Goal: Information Seeking & Learning: Learn about a topic

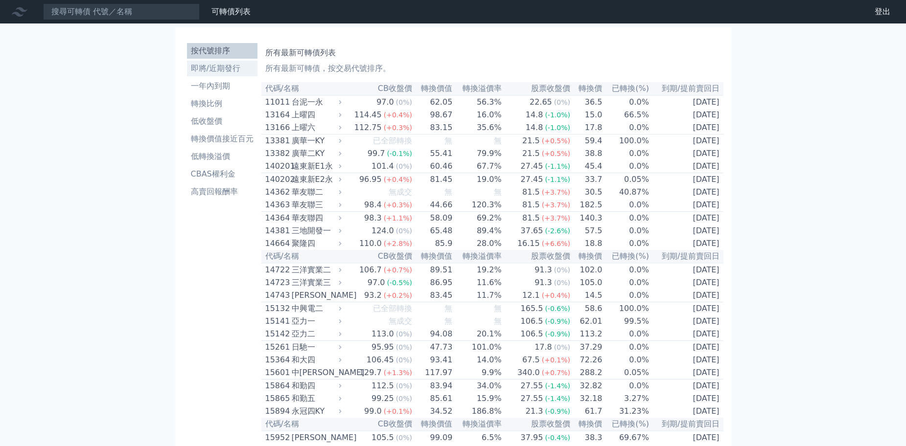
click at [207, 70] on li "即將/近期發行" at bounding box center [222, 69] width 70 height 12
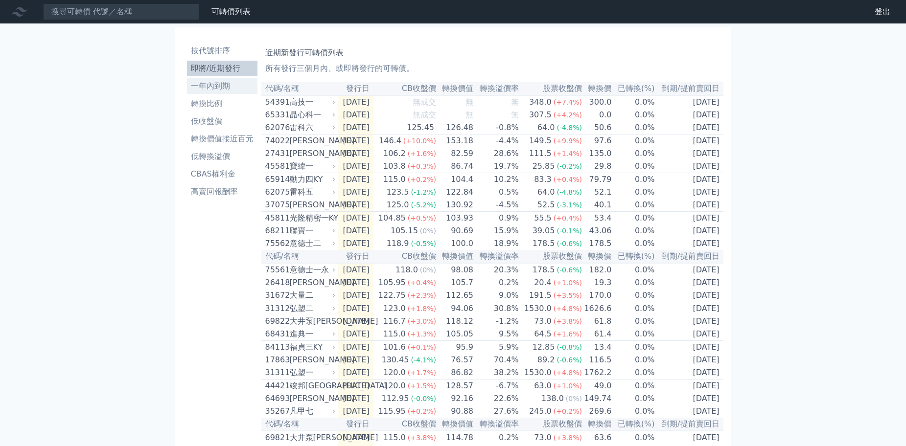
click at [218, 89] on li "一年內到期" at bounding box center [222, 86] width 70 height 12
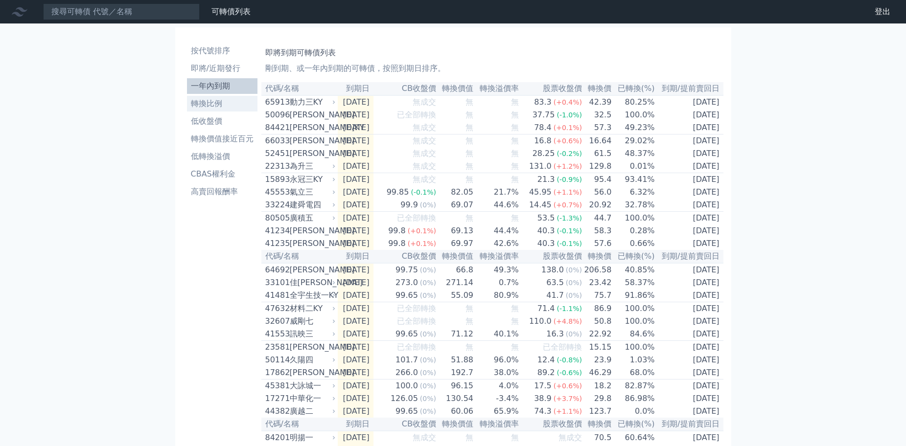
click at [216, 104] on li "轉換比例" at bounding box center [222, 104] width 70 height 12
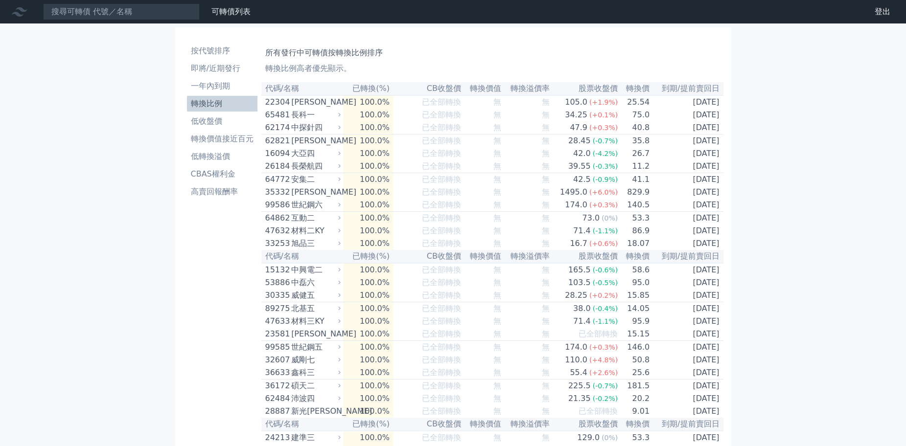
click at [216, 104] on li "轉換比例" at bounding box center [222, 104] width 70 height 12
click at [386, 85] on th "已轉換(%)" at bounding box center [368, 88] width 50 height 13
click at [383, 91] on th "已轉換(%)" at bounding box center [368, 88] width 50 height 13
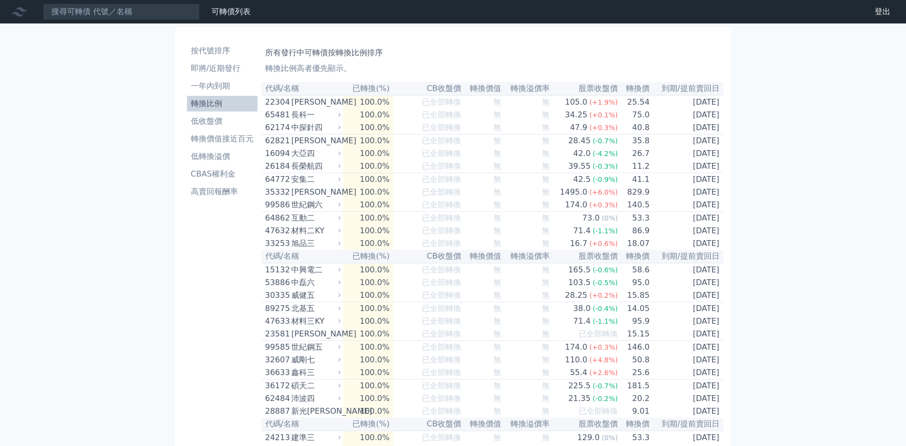
drag, startPoint x: 909, startPoint y: 59, endPoint x: 912, endPoint y: 73, distance: 14.5
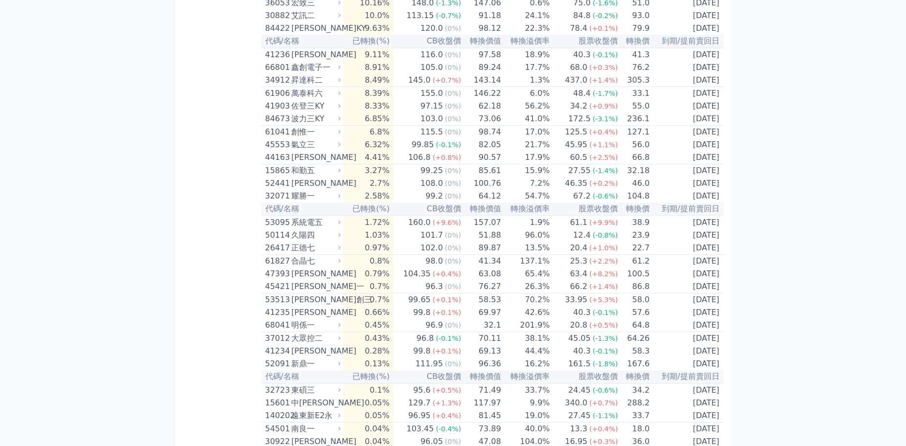
scroll to position [2037, 0]
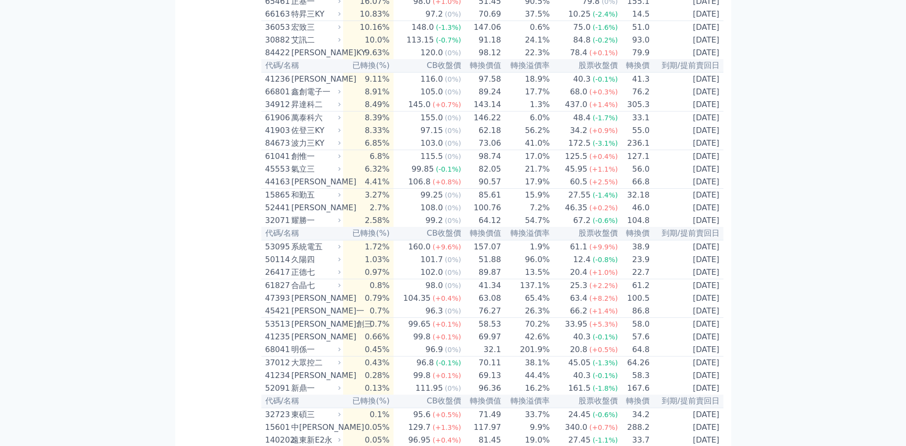
drag, startPoint x: 309, startPoint y: 67, endPoint x: 293, endPoint y: 66, distance: 15.7
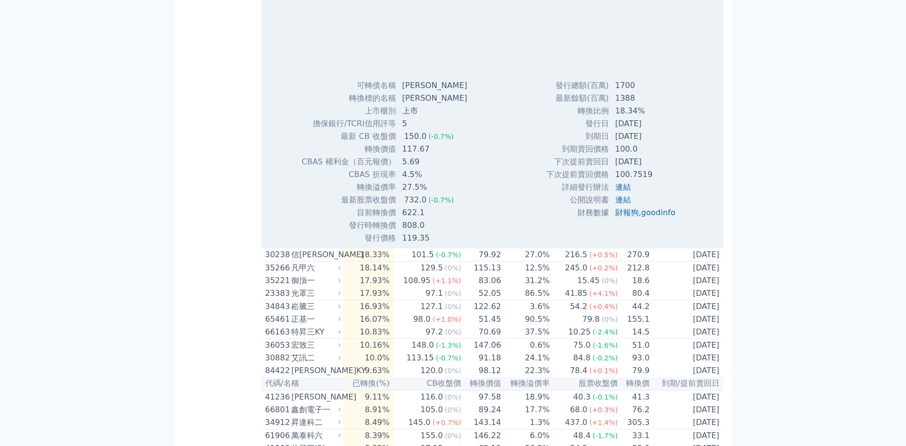
copy div "[PERSON_NAME]"
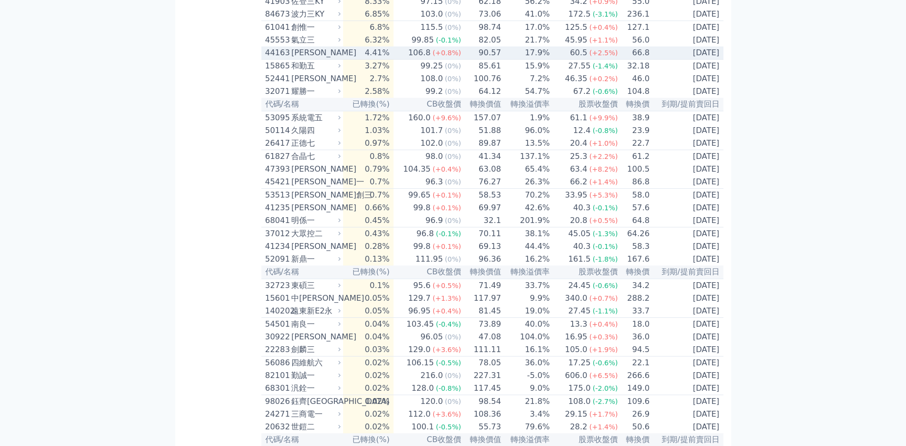
scroll to position [2184, 0]
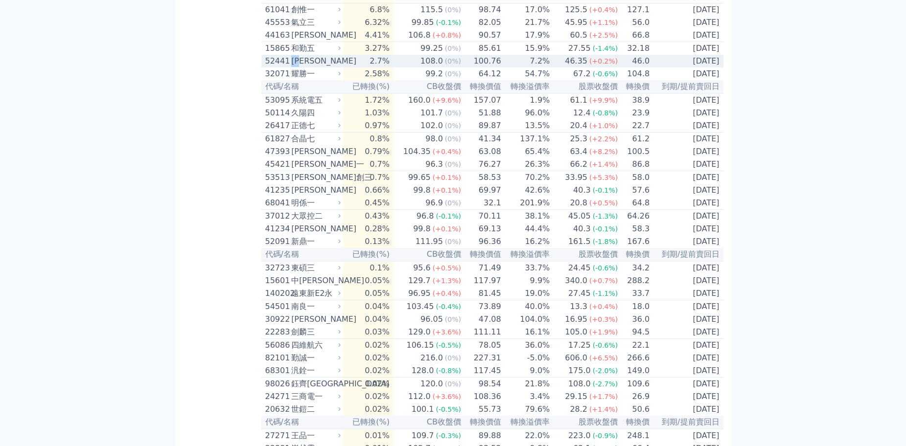
drag, startPoint x: 306, startPoint y: 225, endPoint x: 294, endPoint y: 228, distance: 12.7
click at [294, 67] on div "[PERSON_NAME]" at bounding box center [314, 61] width 47 height 12
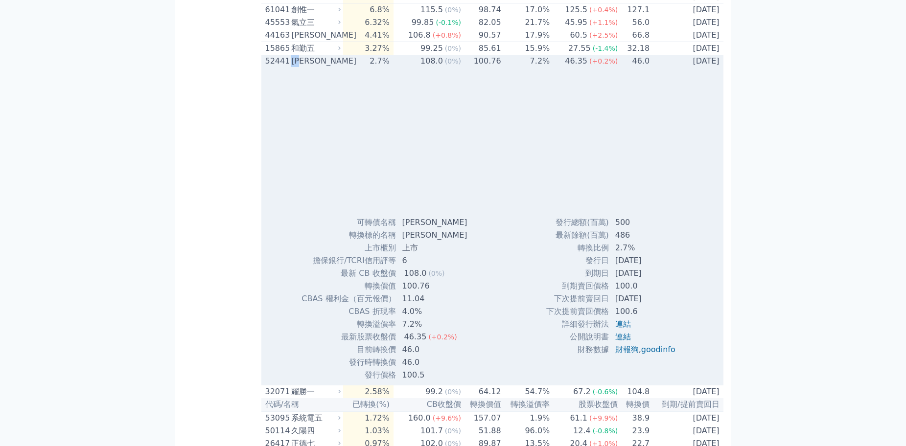
copy div "[PERSON_NAME]"
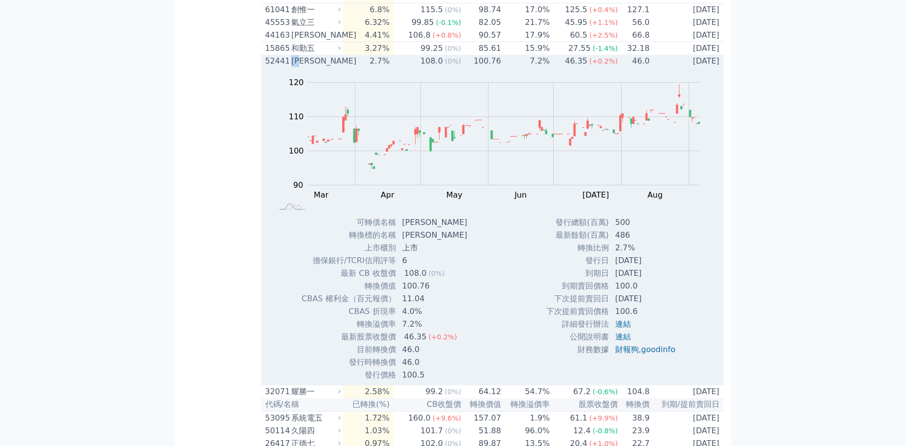
click at [306, 67] on div "[PERSON_NAME]" at bounding box center [314, 61] width 47 height 12
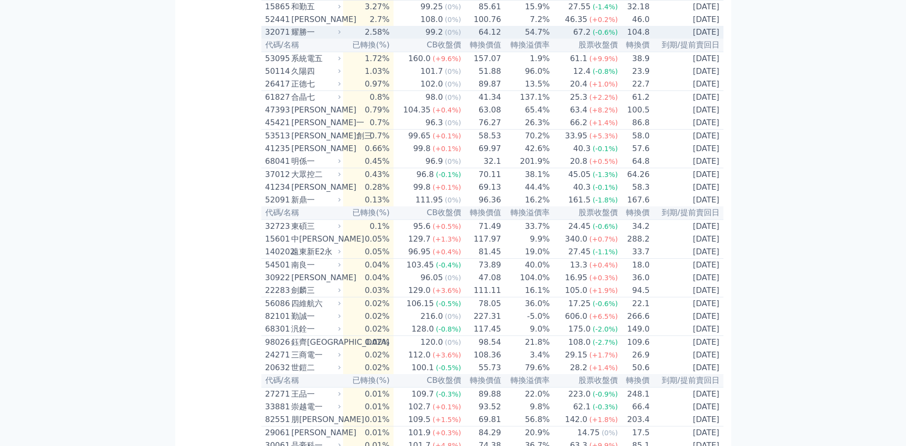
scroll to position [2282, 0]
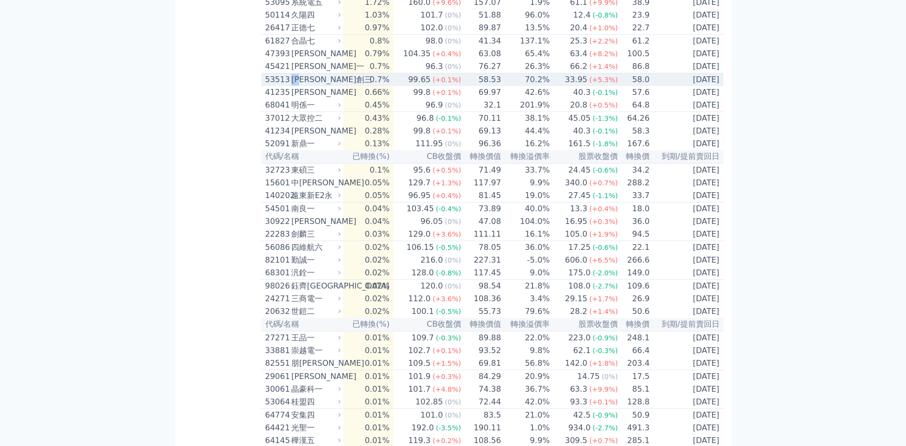
drag, startPoint x: 307, startPoint y: 254, endPoint x: 293, endPoint y: 257, distance: 14.1
click at [293, 86] on div "[PERSON_NAME]創三" at bounding box center [314, 80] width 47 height 12
copy div "[PERSON_NAME]創"
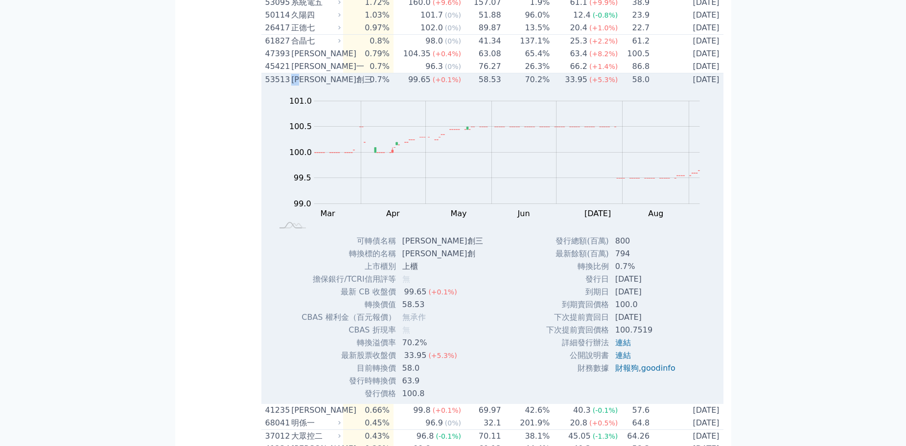
click at [304, 86] on div "[PERSON_NAME]創三" at bounding box center [314, 80] width 47 height 12
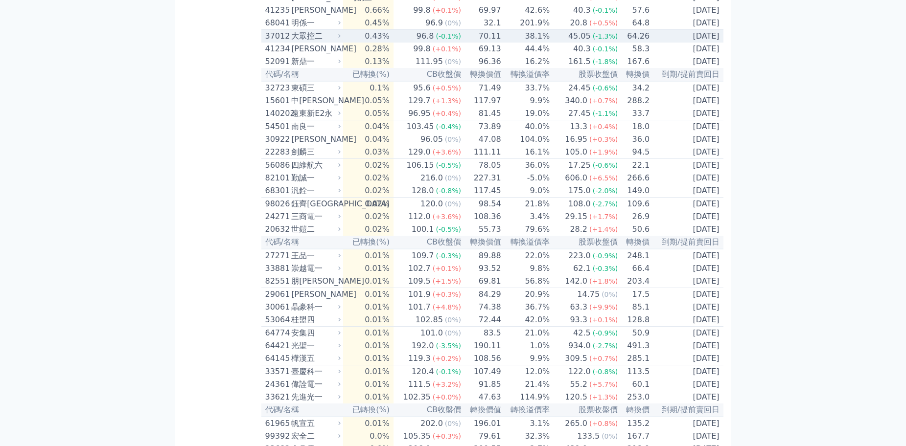
scroll to position [2379, 0]
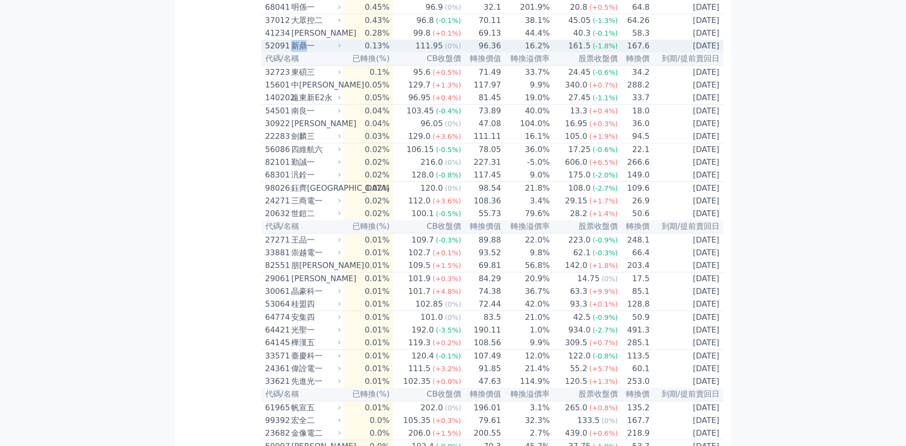
drag, startPoint x: 306, startPoint y: 225, endPoint x: 295, endPoint y: 225, distance: 10.8
click at [295, 52] on div "新鼎一" at bounding box center [314, 46] width 47 height 12
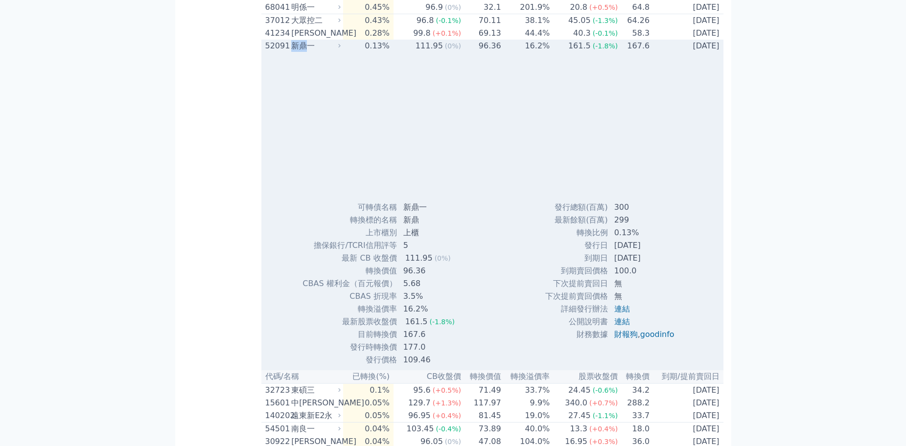
copy div "新鼎"
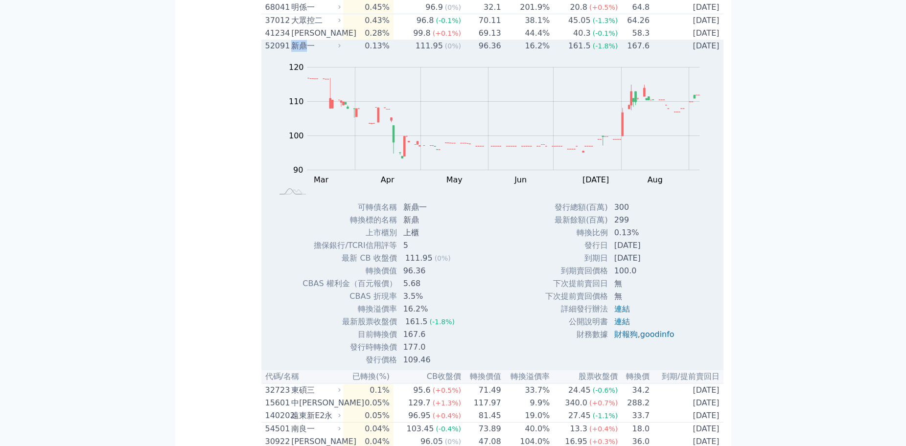
click at [305, 52] on div "新鼎一" at bounding box center [314, 46] width 47 height 12
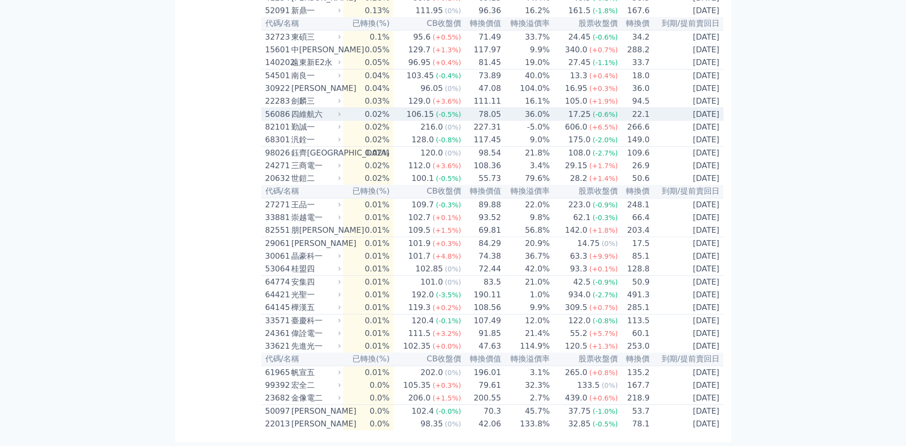
scroll to position [2477, 0]
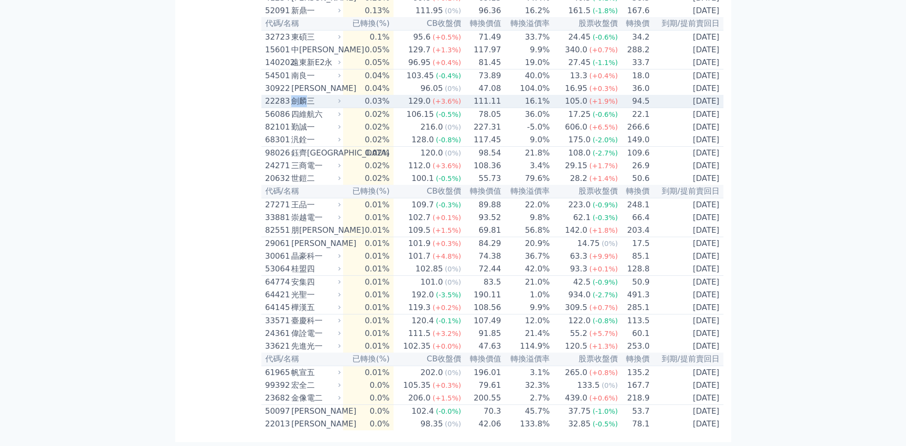
drag, startPoint x: 308, startPoint y: 225, endPoint x: 295, endPoint y: 227, distance: 13.4
click at [295, 107] on div "劍麟三" at bounding box center [314, 101] width 47 height 12
copy div "[PERSON_NAME]"
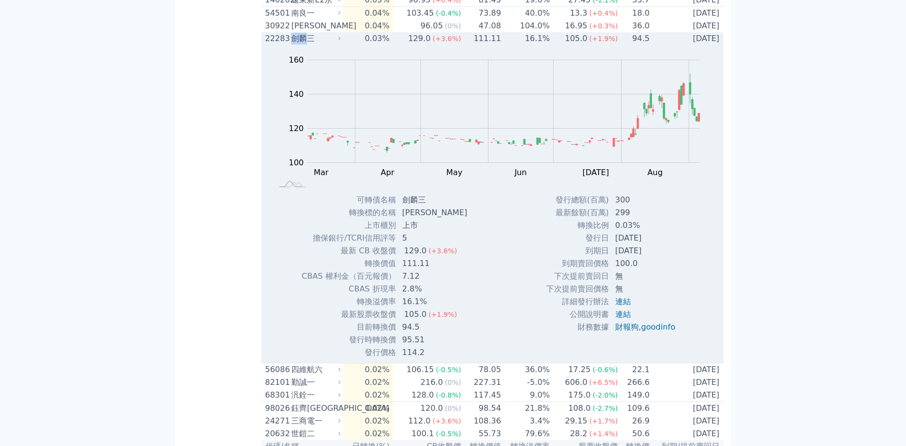
click at [299, 45] on div "劍麟三" at bounding box center [314, 39] width 47 height 12
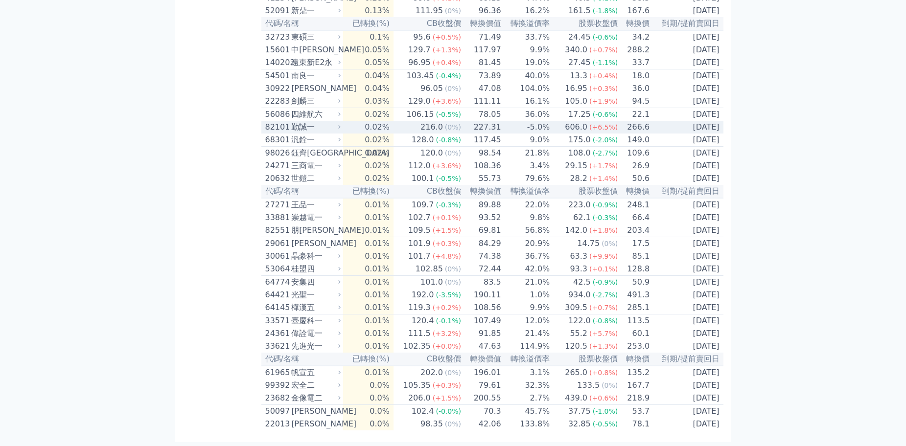
scroll to position [2526, 0]
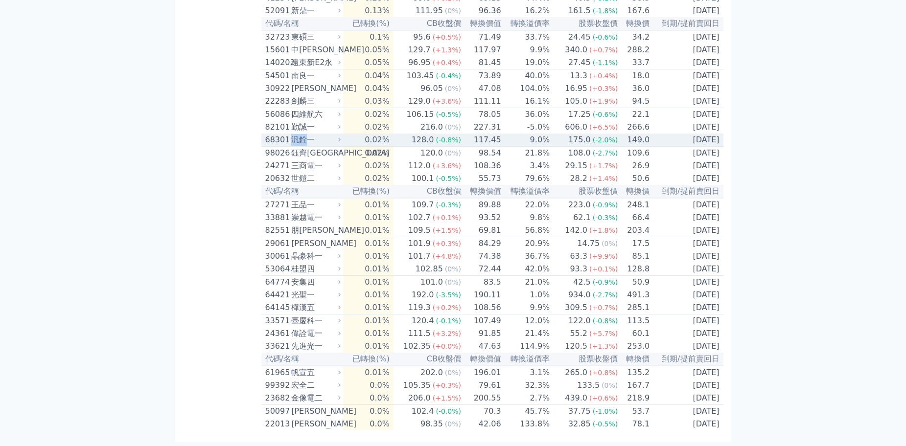
drag, startPoint x: 307, startPoint y: 218, endPoint x: 294, endPoint y: 218, distance: 12.7
click at [294, 146] on div "汎銓一" at bounding box center [314, 140] width 47 height 12
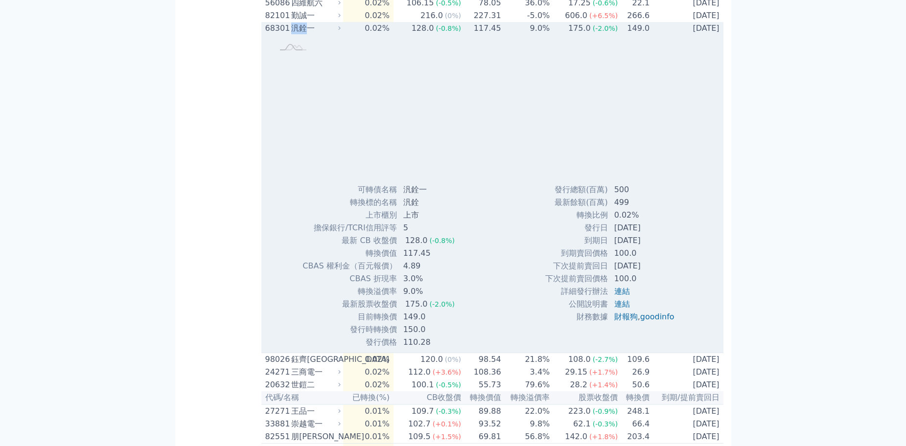
copy div "汎銓"
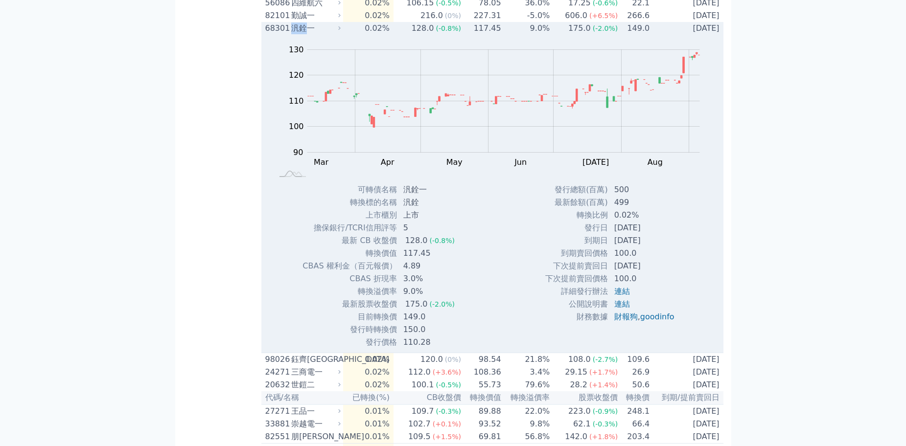
click at [305, 34] on div "汎銓一" at bounding box center [314, 29] width 47 height 12
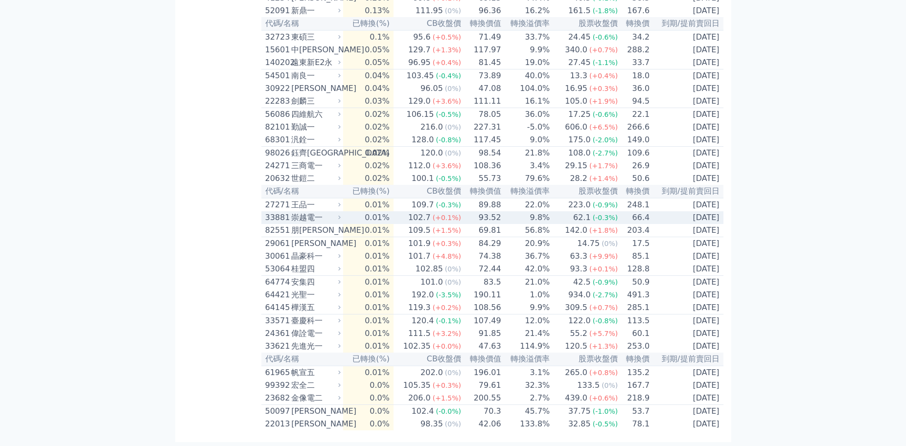
scroll to position [2624, 0]
drag, startPoint x: 316, startPoint y: 205, endPoint x: 300, endPoint y: 209, distance: 15.8
click at [295, 212] on div "崇越電一" at bounding box center [314, 218] width 47 height 12
copy div "崇越電"
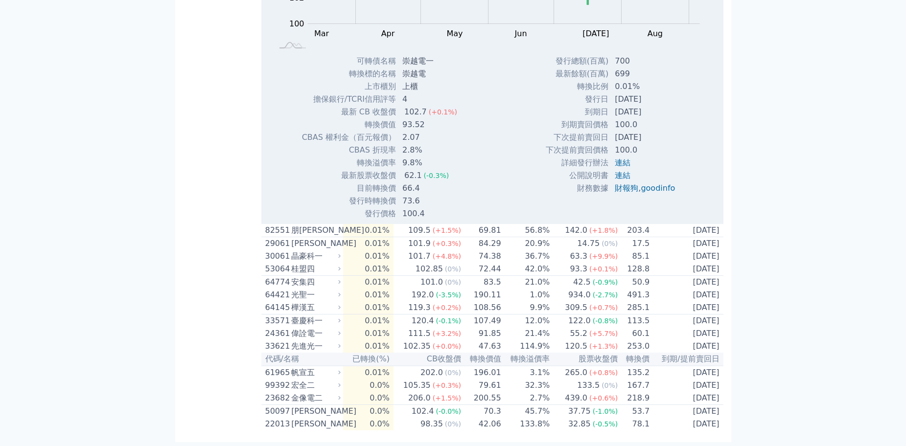
scroll to position [2918, 0]
